Goal: Information Seeking & Learning: Find contact information

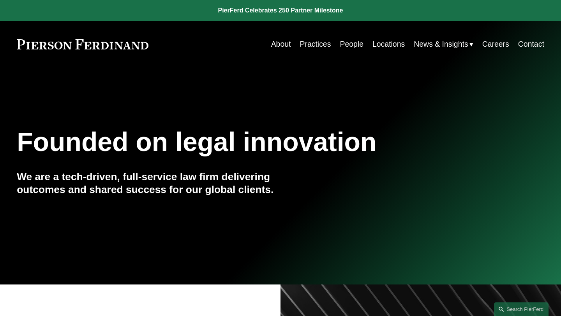
click at [319, 42] on link "Practices" at bounding box center [314, 44] width 31 height 15
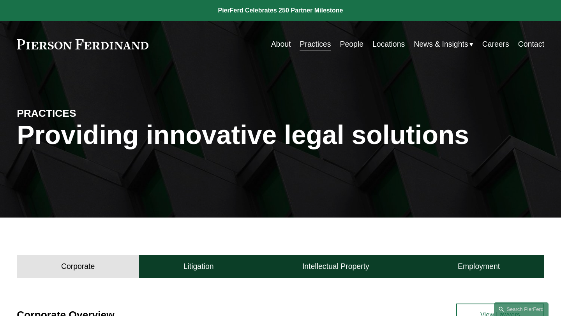
click at [351, 45] on link "People" at bounding box center [352, 44] width 24 height 15
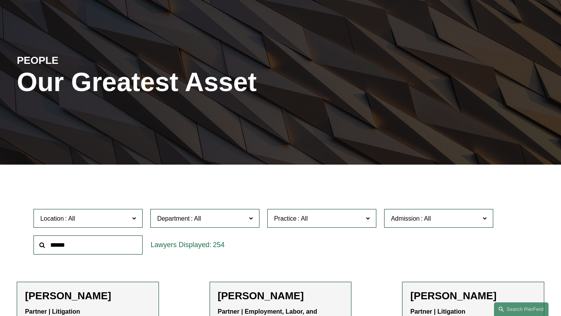
scroll to position [56, 0]
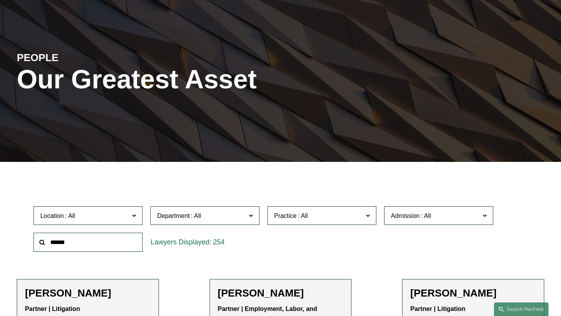
click at [309, 217] on span at bounding box center [302, 216] width 12 height 7
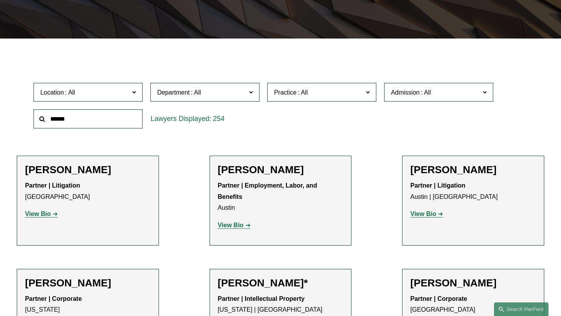
scroll to position [314, 0]
click at [0, 0] on link "Cyber, Privacy & Technology" at bounding box center [0, 0] width 0 height 0
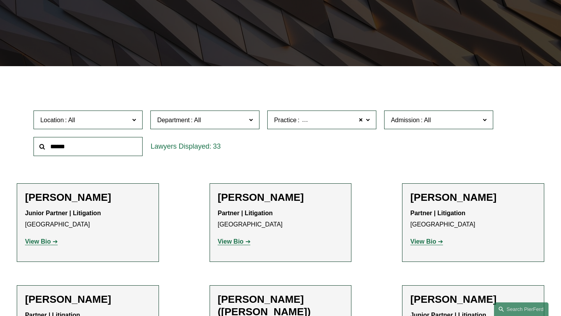
scroll to position [153, 0]
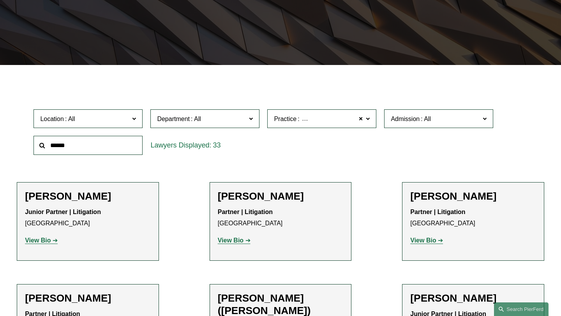
click at [123, 116] on span "Location" at bounding box center [84, 119] width 89 height 11
click at [0, 0] on link "[GEOGRAPHIC_DATA]" at bounding box center [0, 0] width 0 height 0
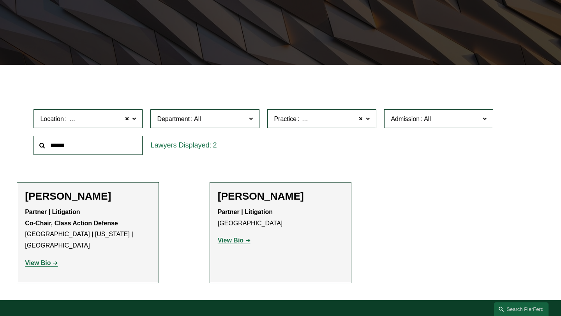
scroll to position [156, 0]
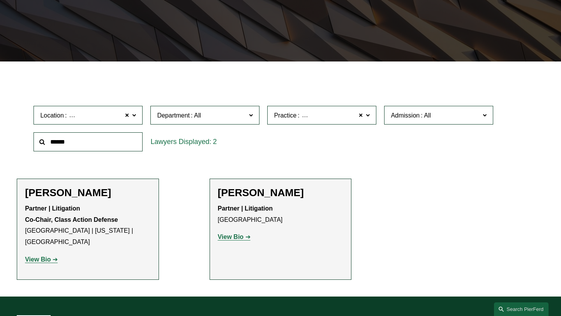
click at [317, 104] on div "Practice Cyber, Privacy & Technology Cyber, Privacy & Technology All Antitrust …" at bounding box center [321, 115] width 117 height 27
click at [367, 116] on span at bounding box center [368, 115] width 4 height 10
click at [0, 0] on link "Emerging Companies" at bounding box center [0, 0] width 0 height 0
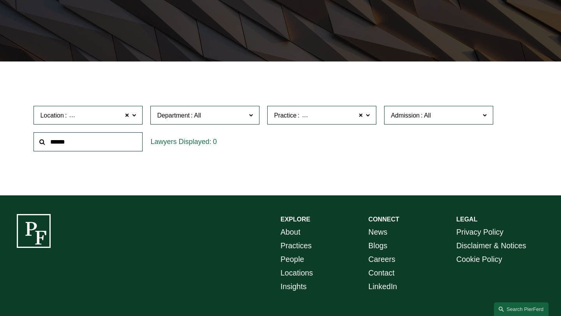
click at [367, 113] on span at bounding box center [368, 115] width 4 height 10
click at [0, 0] on link "Cyber, Privacy & Technology" at bounding box center [0, 0] width 0 height 0
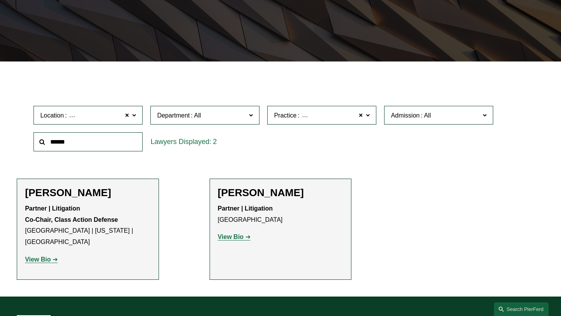
drag, startPoint x: 289, startPoint y: 192, endPoint x: 196, endPoint y: 192, distance: 93.1
click at [196, 192] on ul "Filter Location [GEOGRAPHIC_DATA] [GEOGRAPHIC_DATA] All [GEOGRAPHIC_DATA] [GEOG…" at bounding box center [280, 179] width 561 height 201
click at [304, 113] on span "Cyber, Privacy & Technology" at bounding box center [337, 115] width 83 height 7
click at [0, 0] on link "Copyrights" at bounding box center [0, 0] width 0 height 0
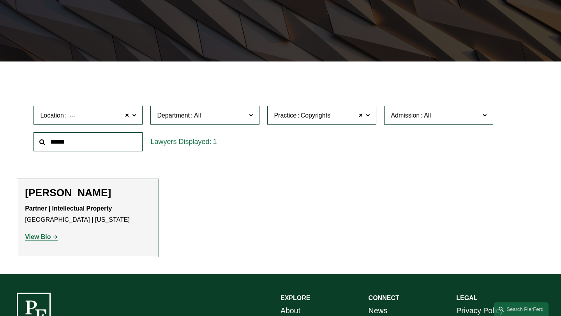
drag, startPoint x: 115, startPoint y: 194, endPoint x: 4, endPoint y: 189, distance: 111.5
click at [4, 189] on ul "Filter Location [GEOGRAPHIC_DATA] [GEOGRAPHIC_DATA] All [GEOGRAPHIC_DATA] [GEOG…" at bounding box center [280, 168] width 561 height 179
copy h2 "[PERSON_NAME]"
click at [321, 123] on label "Practice Copyrights" at bounding box center [321, 115] width 109 height 19
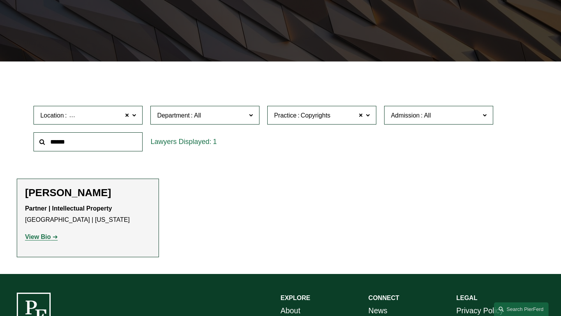
click at [0, 0] on link "Intellectual Property Litigation" at bounding box center [0, 0] width 0 height 0
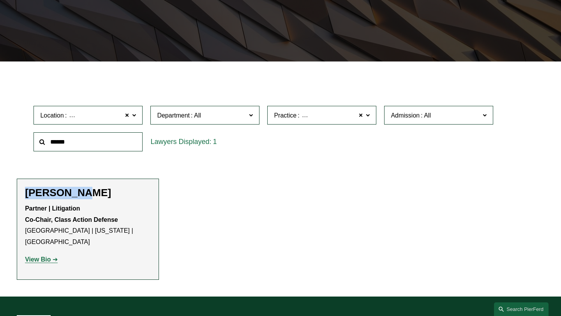
drag, startPoint x: 87, startPoint y: 197, endPoint x: 0, endPoint y: 197, distance: 87.2
click at [0, 197] on ul "Filter Location [GEOGRAPHIC_DATA] [GEOGRAPHIC_DATA] All [GEOGRAPHIC_DATA] [GEOG…" at bounding box center [280, 179] width 561 height 201
copy h2 "[PERSON_NAME]"
click at [305, 114] on span "Intellectual Property Litigation" at bounding box center [339, 115] width 86 height 7
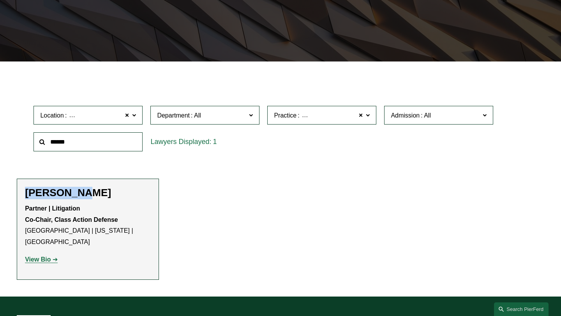
click at [0, 0] on link "IP Transactions and Licensing" at bounding box center [0, 0] width 0 height 0
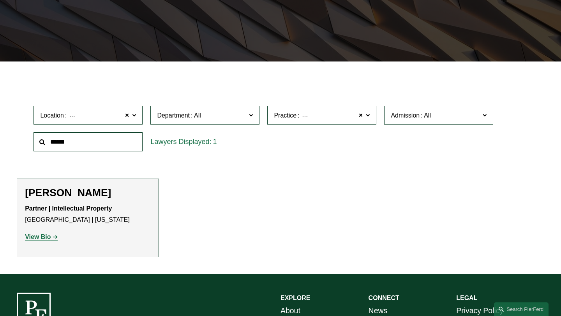
click at [286, 122] on label "Practice IP Transactions and Licensing" at bounding box center [321, 115] width 109 height 19
click at [0, 0] on link "Media Liability" at bounding box center [0, 0] width 0 height 0
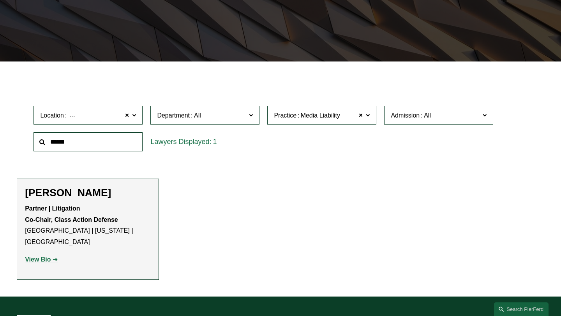
click at [320, 116] on span "Media Liability" at bounding box center [320, 116] width 39 height 10
click at [0, 0] on link "Technology" at bounding box center [0, 0] width 0 height 0
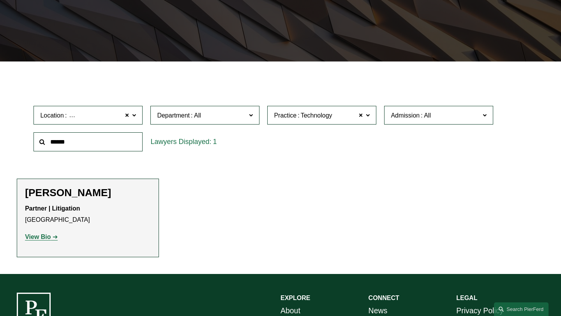
click at [368, 117] on span at bounding box center [368, 115] width 4 height 10
click at [0, 0] on link "Technology Liability (Tech E&O)" at bounding box center [0, 0] width 0 height 0
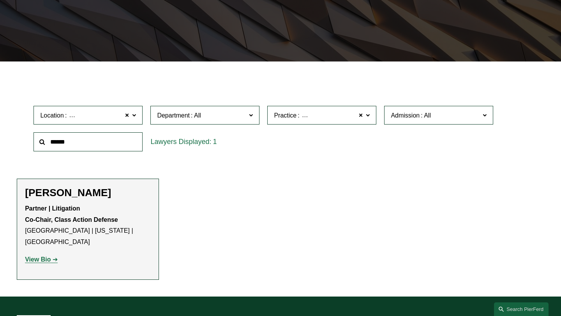
click at [367, 118] on span at bounding box center [368, 115] width 4 height 10
click at [0, 0] on link "Trademarks" at bounding box center [0, 0] width 0 height 0
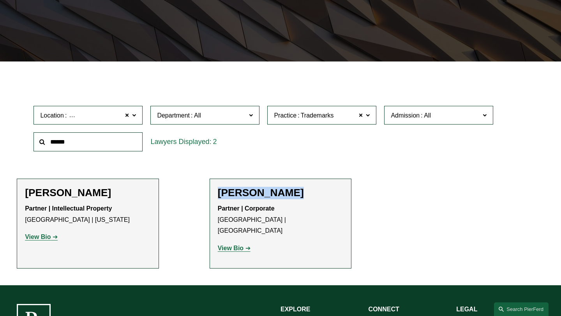
drag, startPoint x: 300, startPoint y: 196, endPoint x: 192, endPoint y: 196, distance: 108.7
click at [192, 196] on ul "Filter Location [GEOGRAPHIC_DATA] [GEOGRAPHIC_DATA] All [GEOGRAPHIC_DATA] [GEOG…" at bounding box center [280, 174] width 561 height 190
copy h2 "[PERSON_NAME]"
click at [328, 113] on span "Trademarks" at bounding box center [317, 116] width 33 height 10
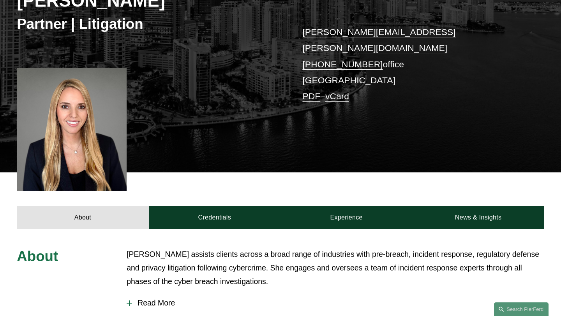
scroll to position [127, 0]
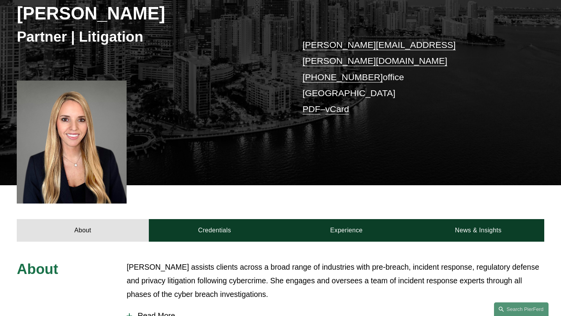
drag, startPoint x: 157, startPoint y: 19, endPoint x: 0, endPoint y: 16, distance: 156.2
click at [0, 16] on div "Tara A. Turner Partner | Litigation tara.turner@pierferd.com +1.786.558.2100 of…" at bounding box center [280, 71] width 561 height 227
copy h2 "[PERSON_NAME]"
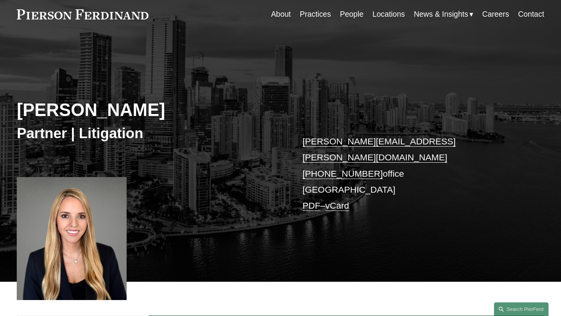
scroll to position [0, 0]
